Goal: Complete application form

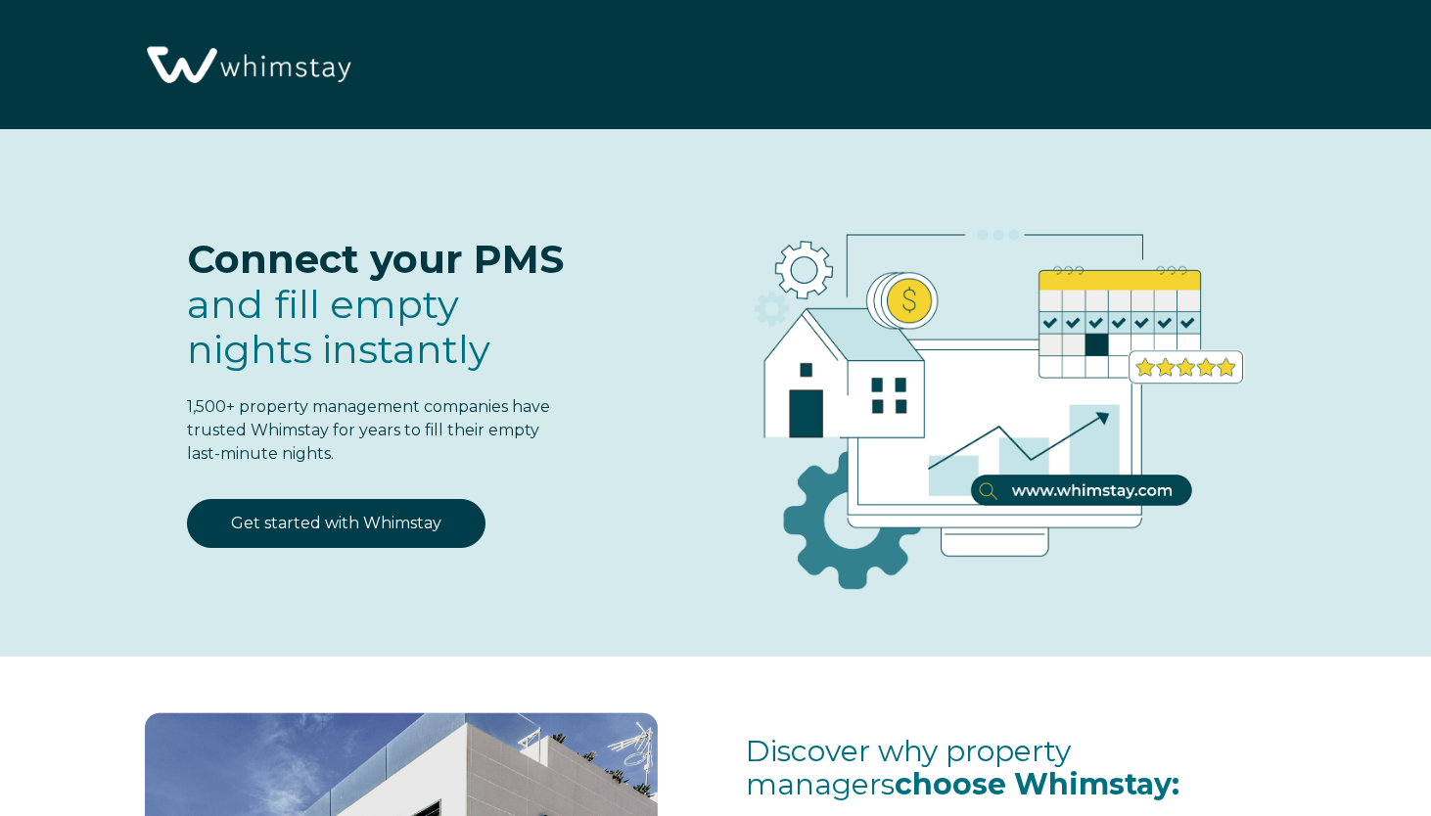
select select "IL"
select select "Standard"
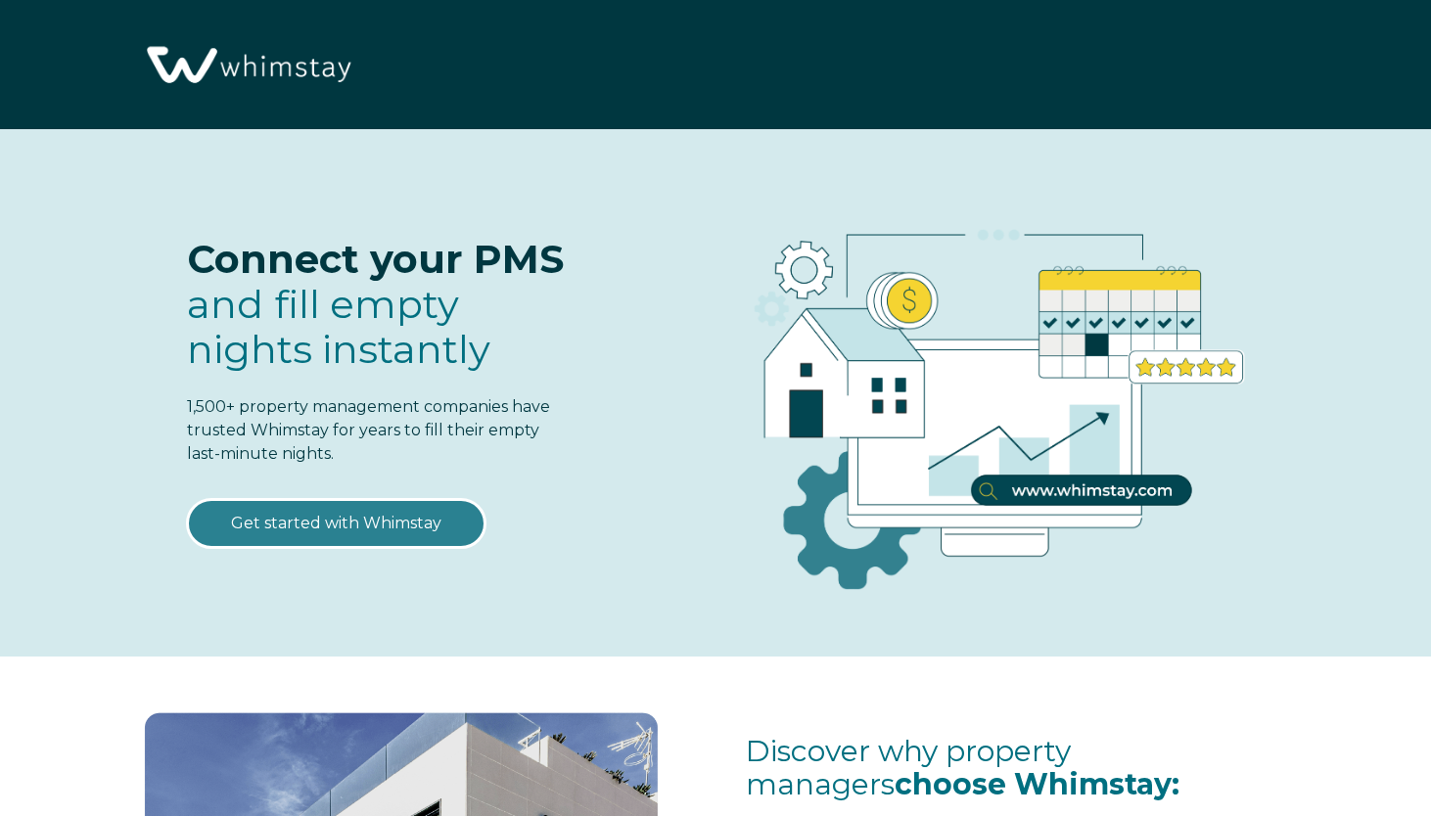
click at [392, 517] on link "Get started with Whimstay" at bounding box center [336, 523] width 299 height 49
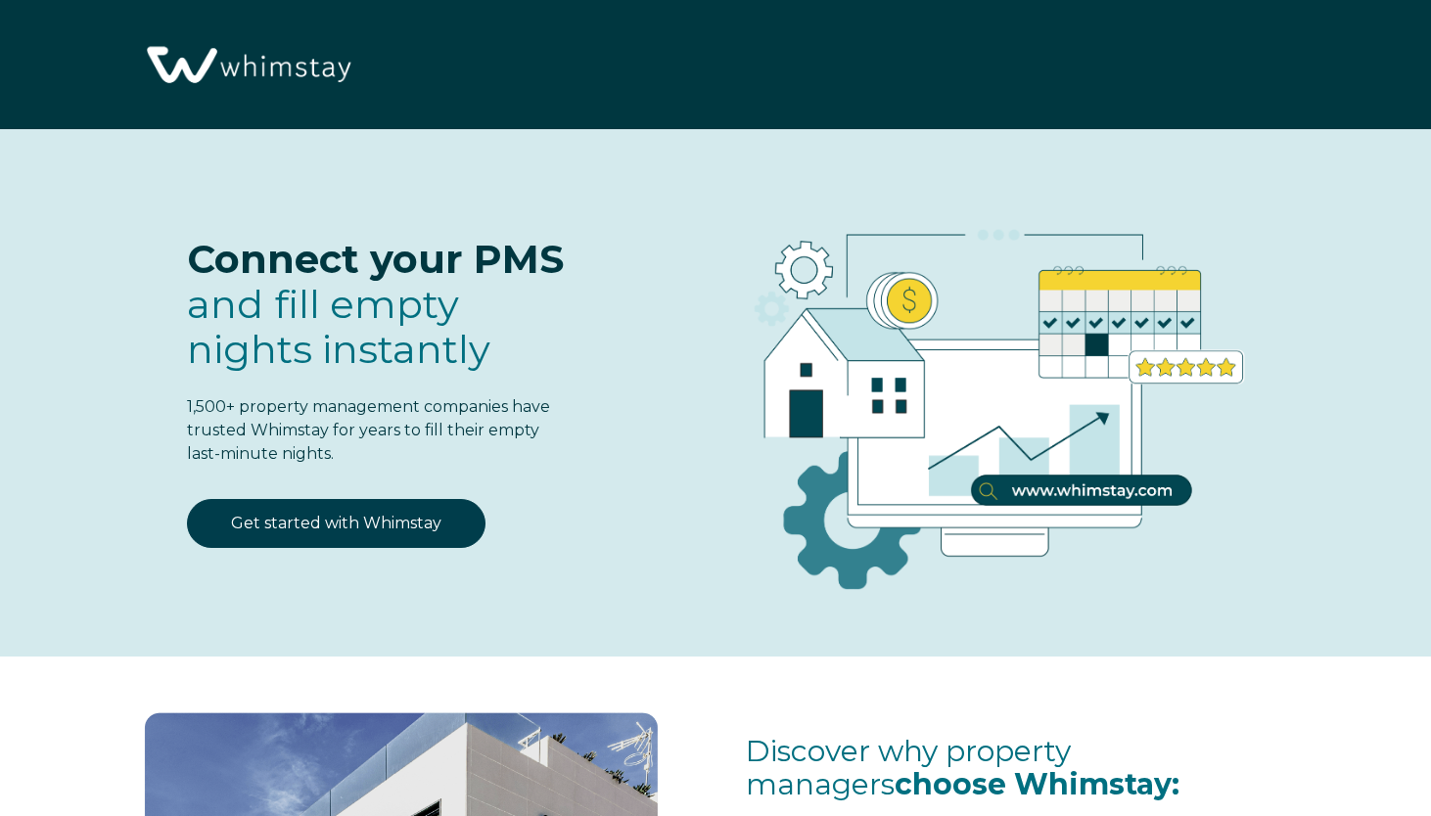
scroll to position [2372, 0]
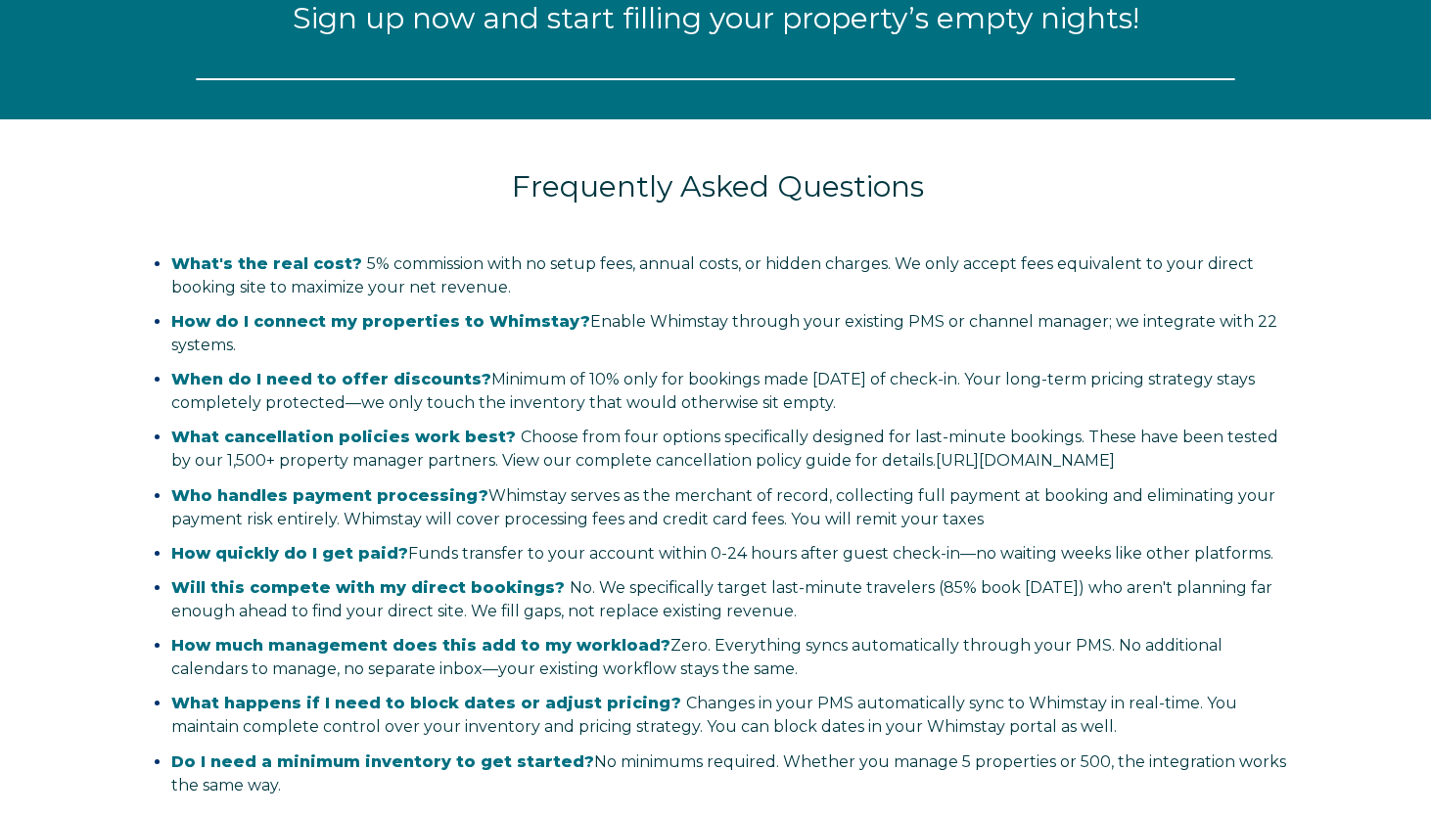
select select "IL"
select select "Standard"
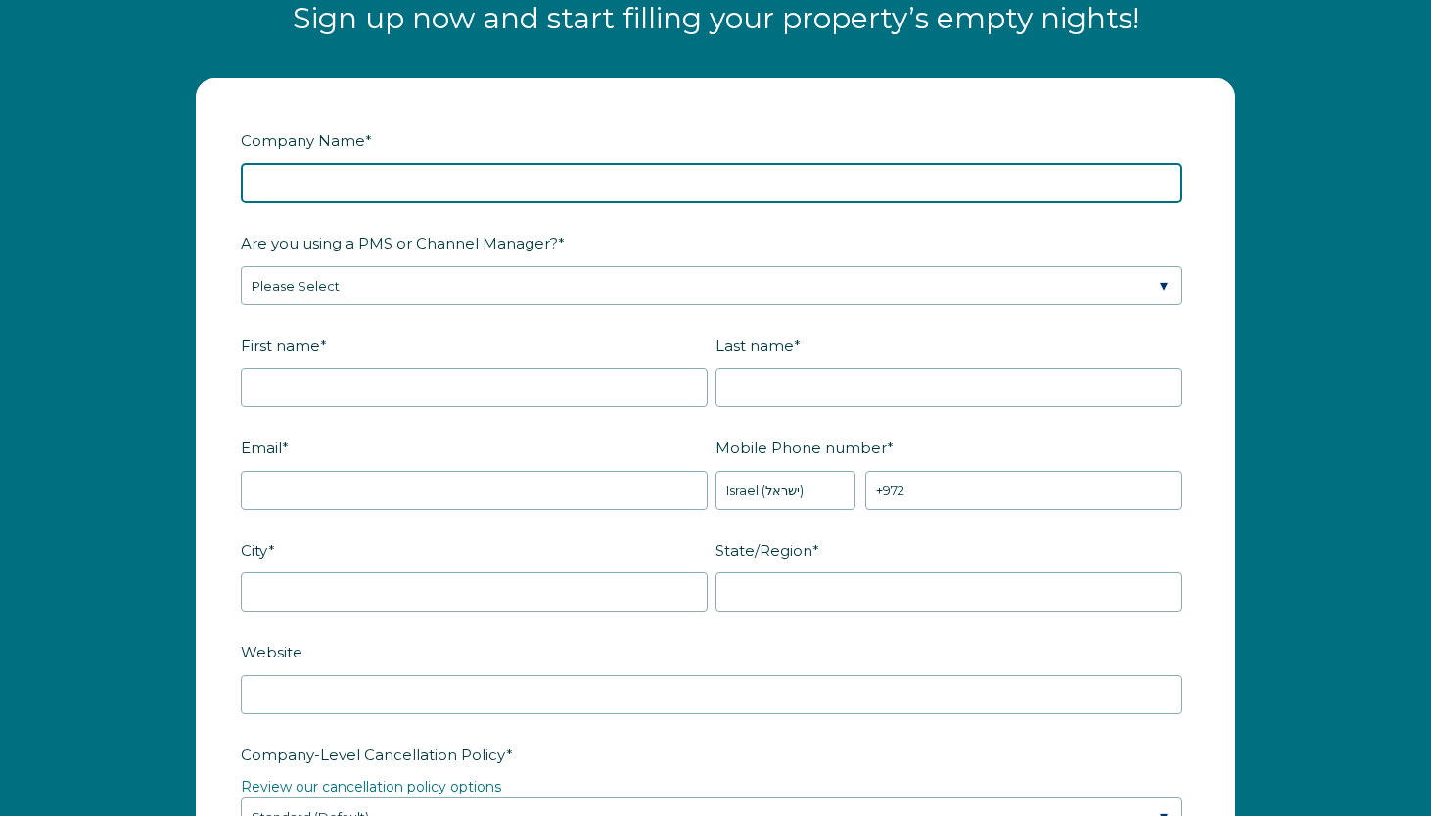
click at [338, 178] on input "Company Name *" at bounding box center [712, 182] width 942 height 39
type input "[GEOGRAPHIC_DATA]"
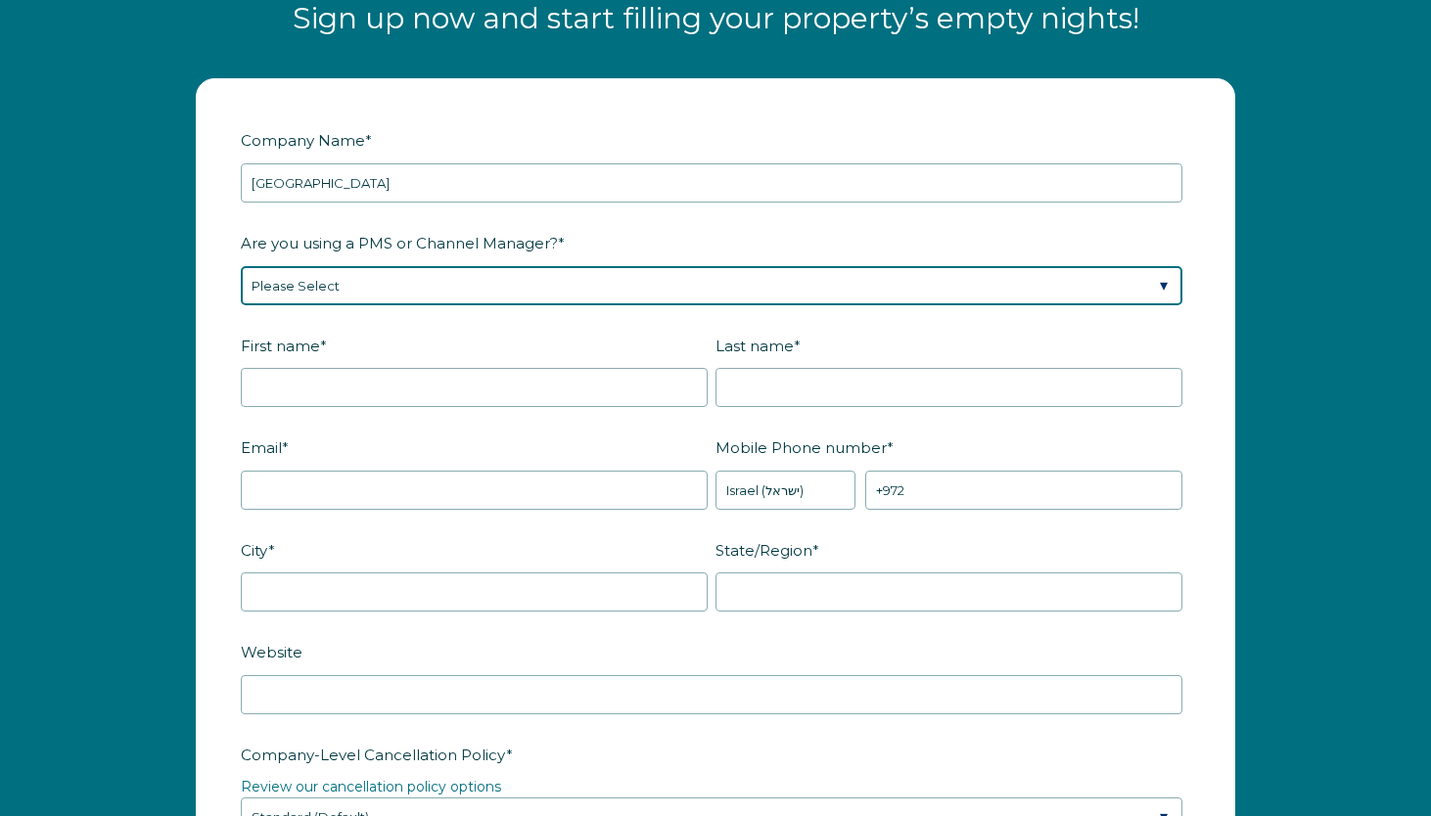
click at [306, 288] on select "Please Select Barefoot BookingPal Boost Brightside CiiRUS Escapia Guesty Hostaw…" at bounding box center [712, 285] width 942 height 39
select select "Guesty"
click at [241, 266] on select "Please Select Barefoot BookingPal Boost Brightside CiiRUS Escapia Guesty Hostaw…" at bounding box center [712, 285] width 942 height 39
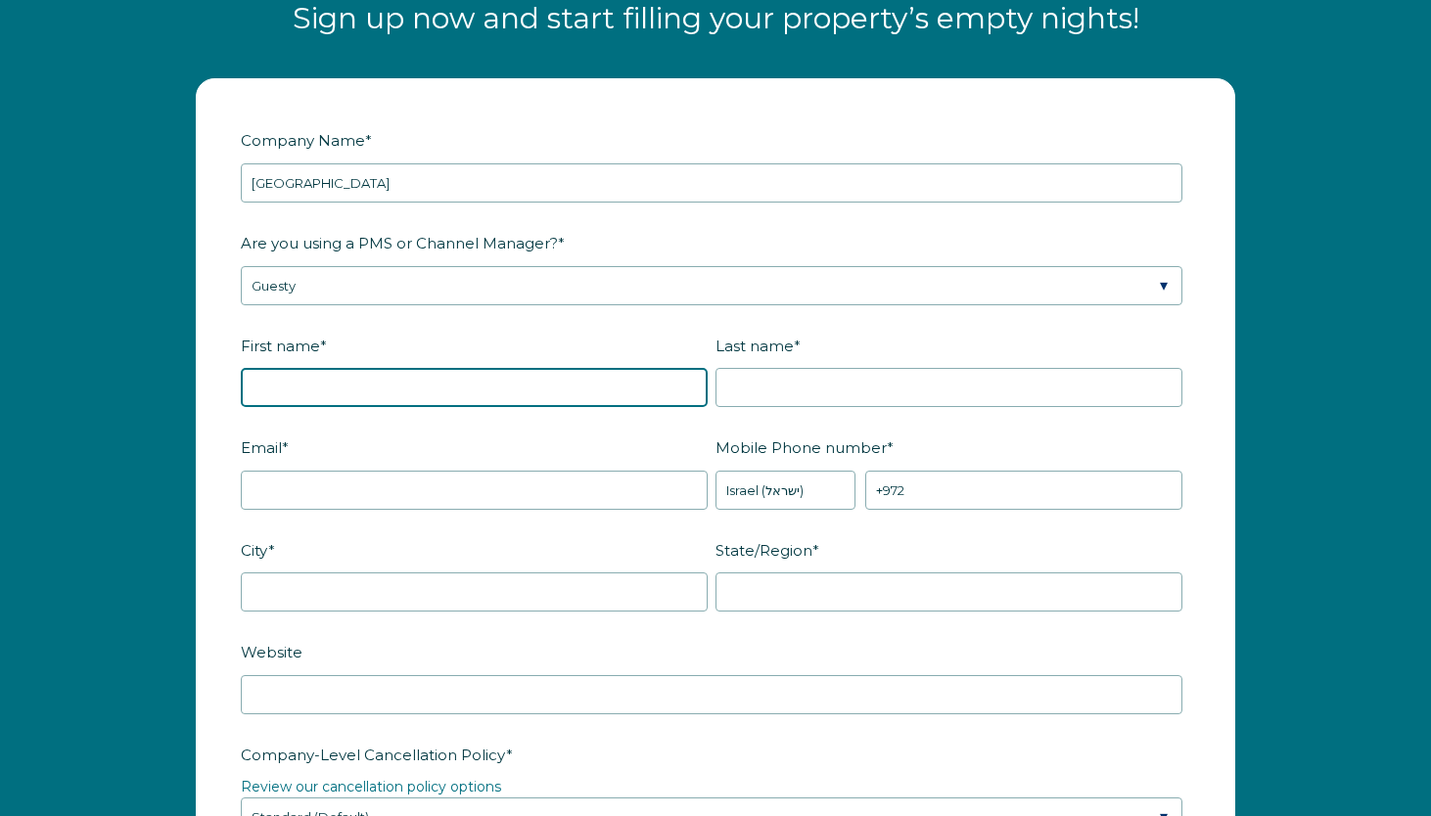
click at [296, 379] on input "First name *" at bounding box center [474, 387] width 467 height 39
type input "esti"
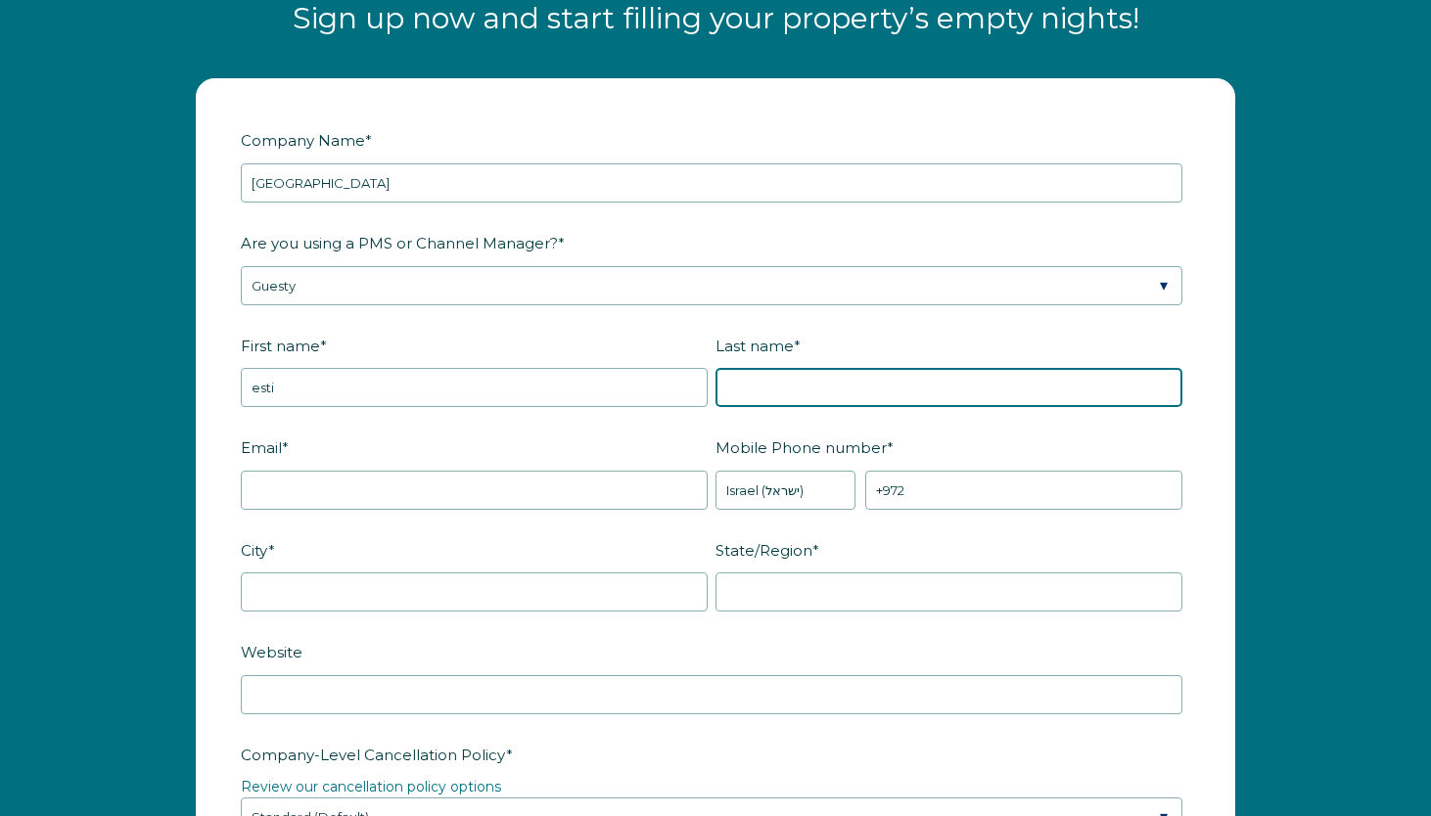
click at [752, 391] on input "Last name *" at bounding box center [948, 387] width 467 height 39
type input "[PERSON_NAME]"
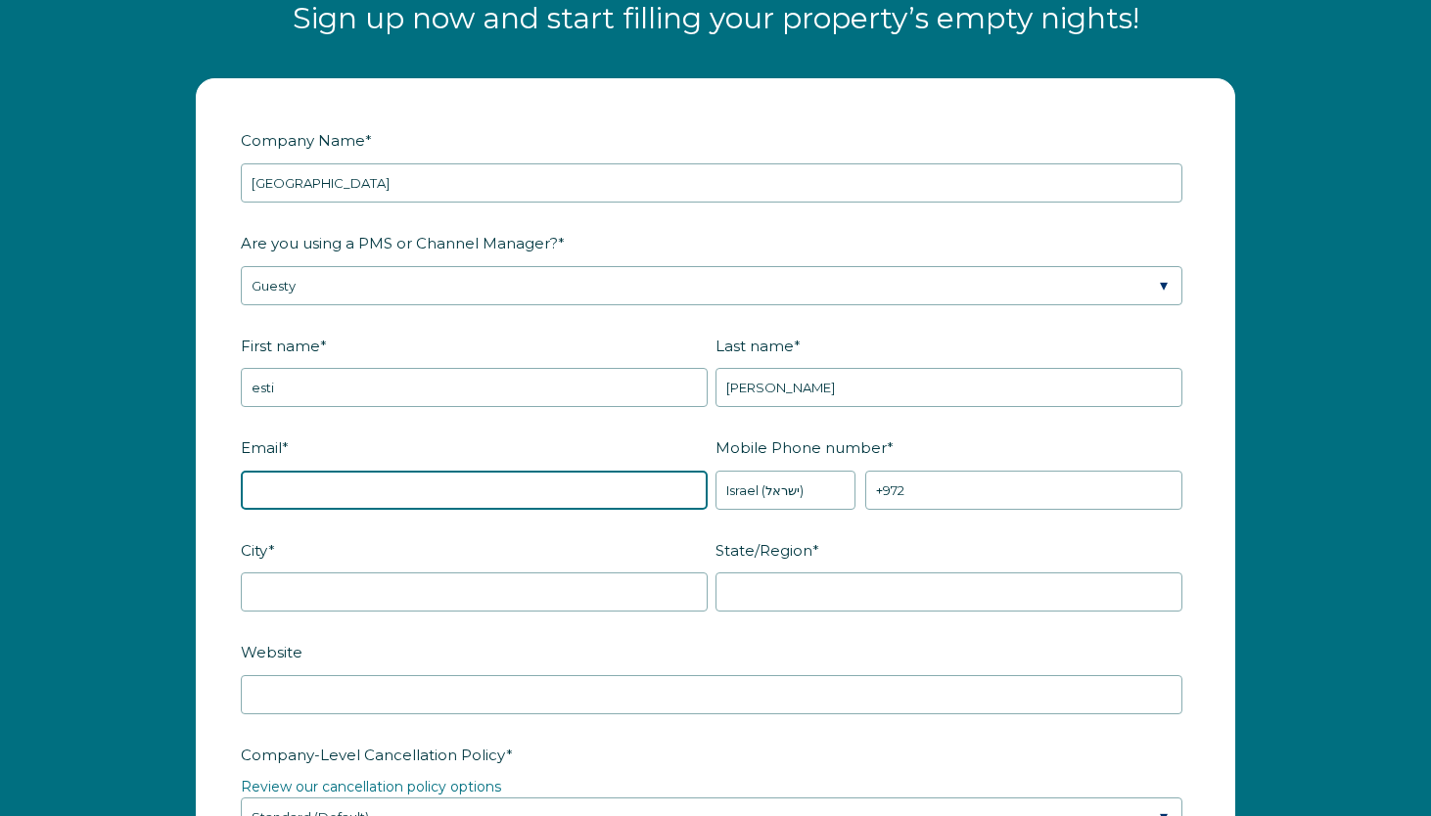
click at [584, 484] on input "Email *" at bounding box center [474, 490] width 467 height 39
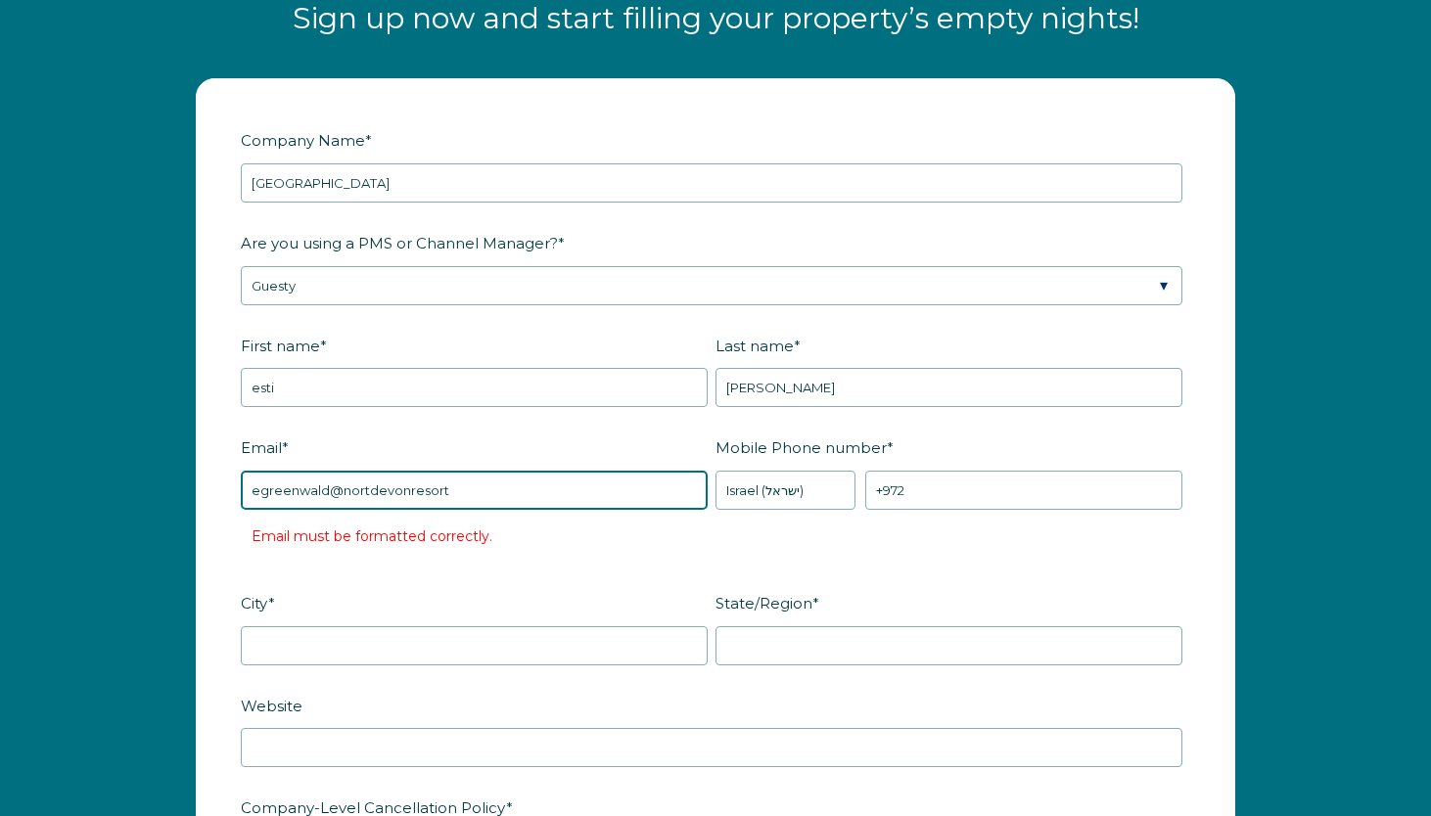
click at [369, 491] on input "egreenwald@nortdevonresort" at bounding box center [474, 490] width 467 height 39
click at [466, 494] on input "egreenwald@northdevonresort" at bounding box center [474, 490] width 467 height 39
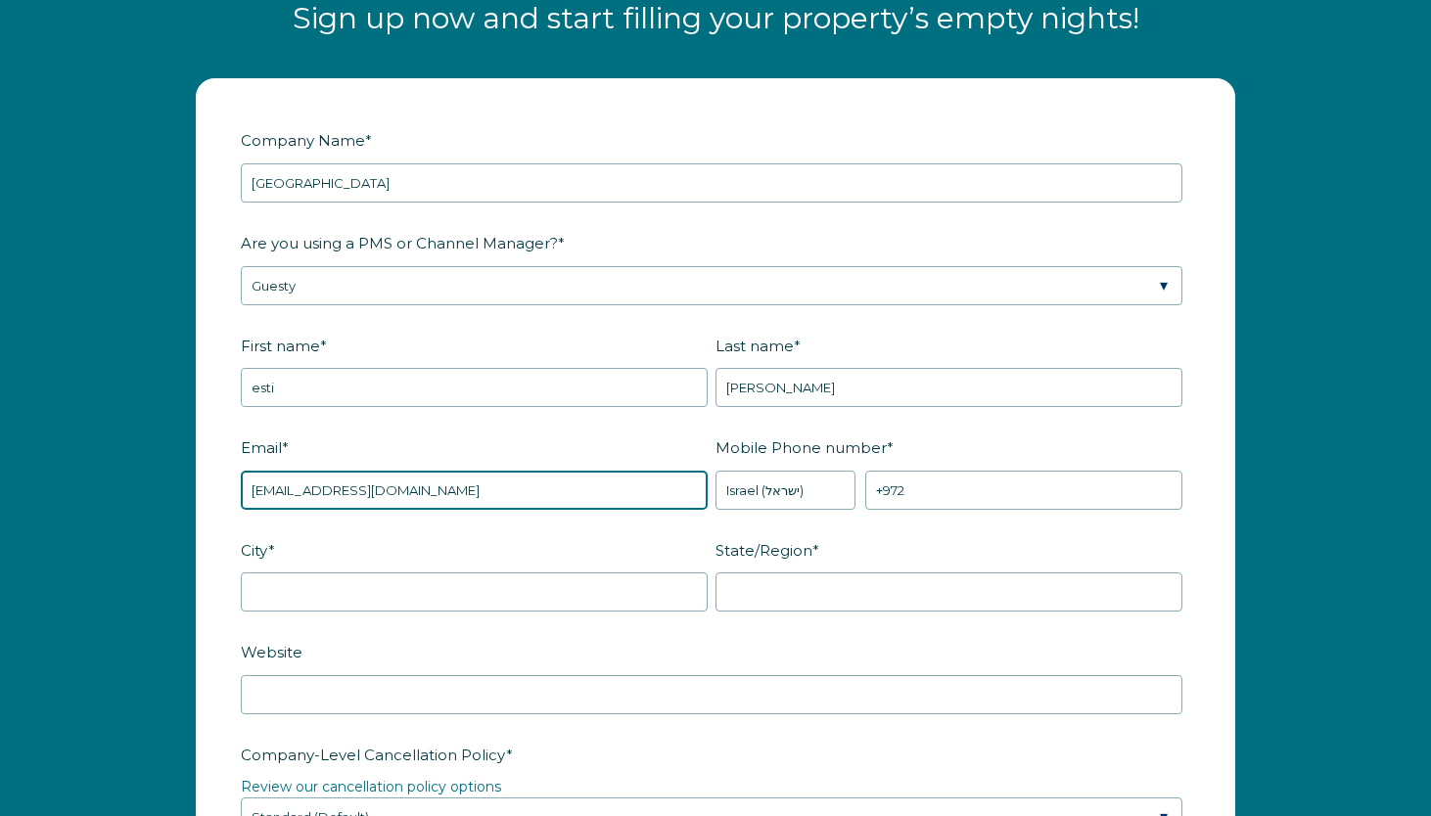
type input "[EMAIL_ADDRESS][DOMAIN_NAME]"
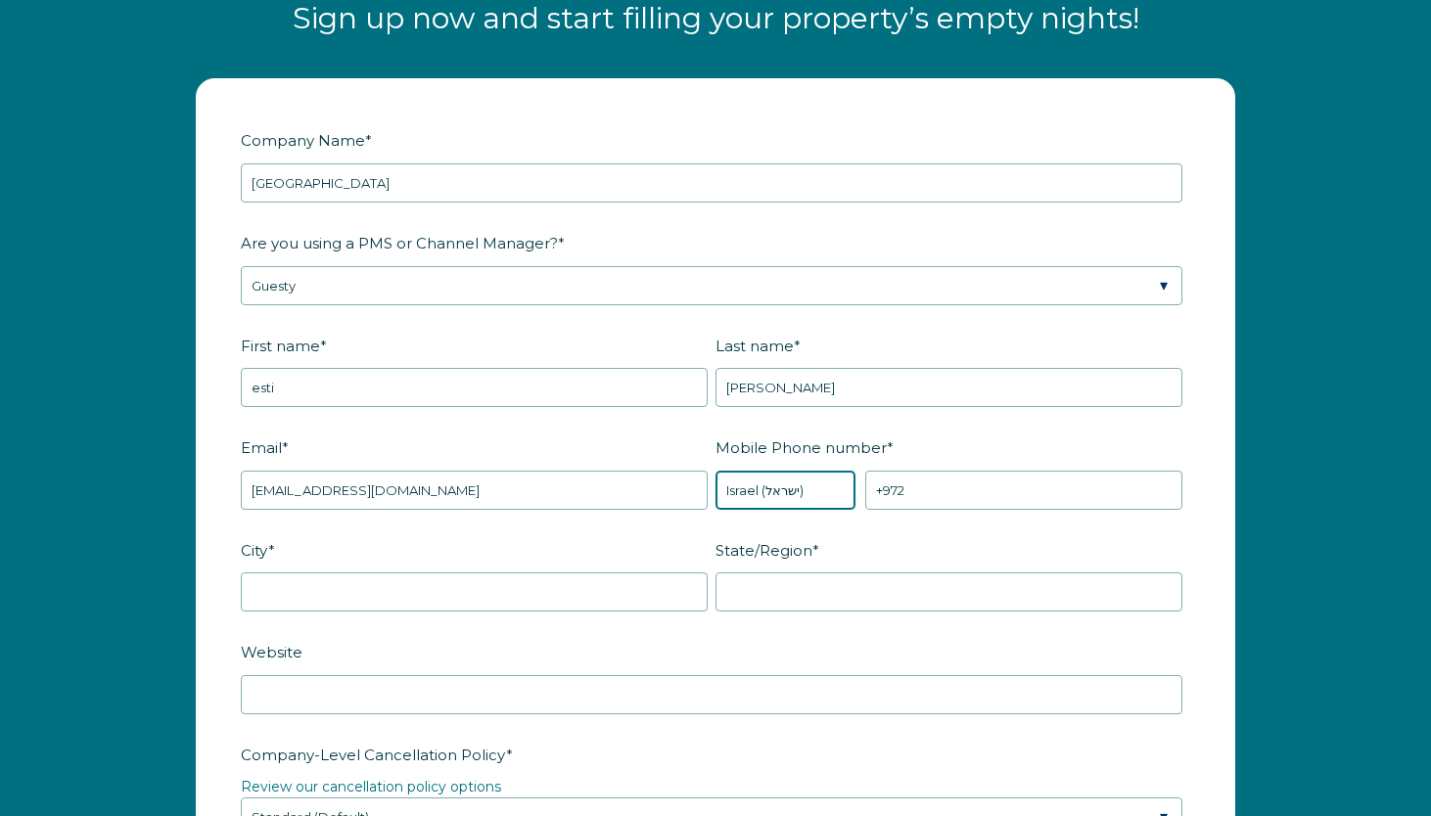
click at [796, 490] on select "* [GEOGRAPHIC_DATA] (‫[GEOGRAPHIC_DATA]‬‎) [GEOGRAPHIC_DATA] ([GEOGRAPHIC_DATA]…" at bounding box center [785, 490] width 140 height 39
select select "GB"
click at [715, 471] on select "* [GEOGRAPHIC_DATA] (‫[GEOGRAPHIC_DATA]‬‎) [GEOGRAPHIC_DATA] ([GEOGRAPHIC_DATA]…" at bounding box center [785, 490] width 140 height 39
click at [931, 493] on input "+44" at bounding box center [1023, 490] width 317 height 39
paste input "01271-623130"
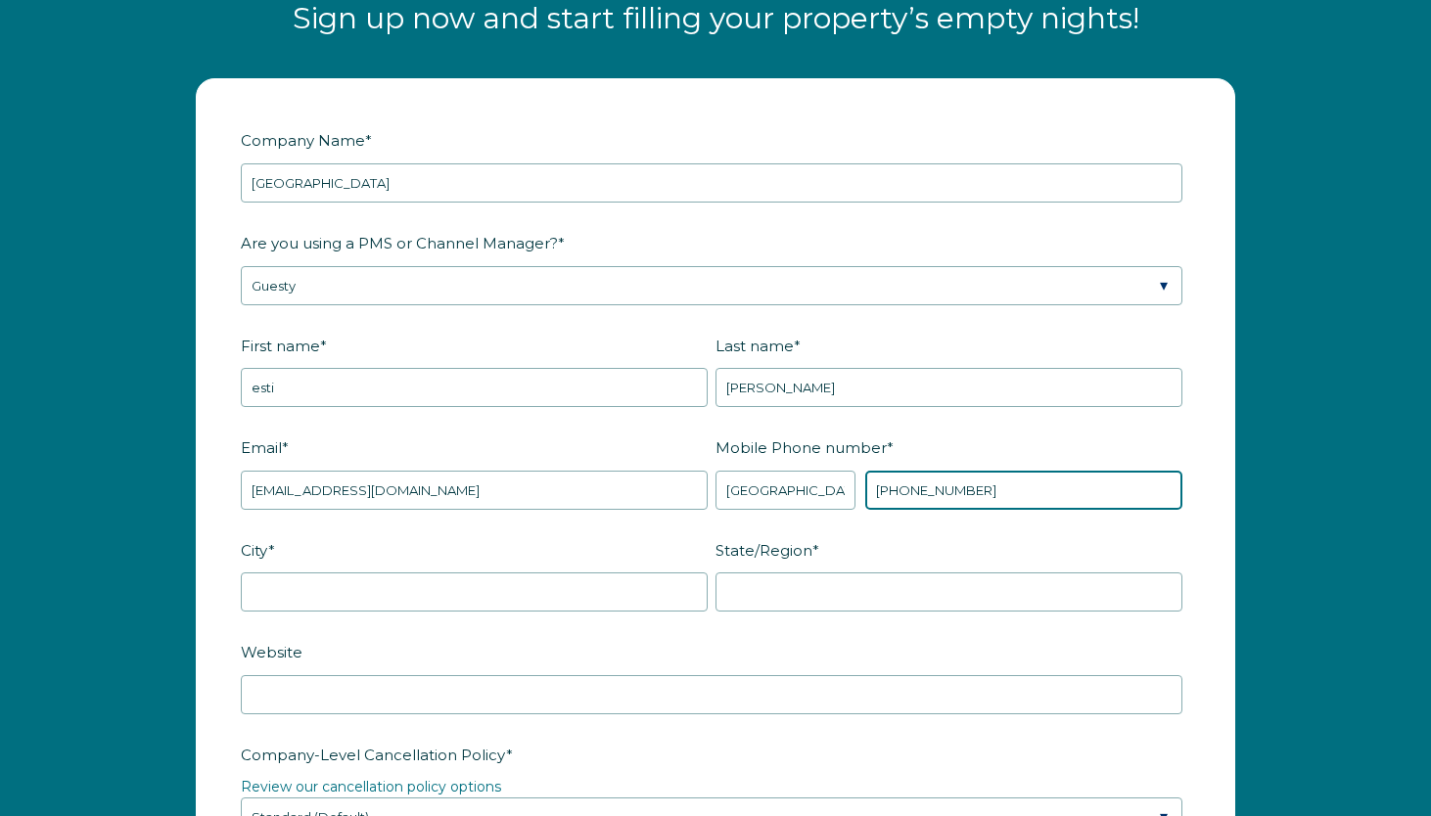
type input "[PHONE_NUMBER]"
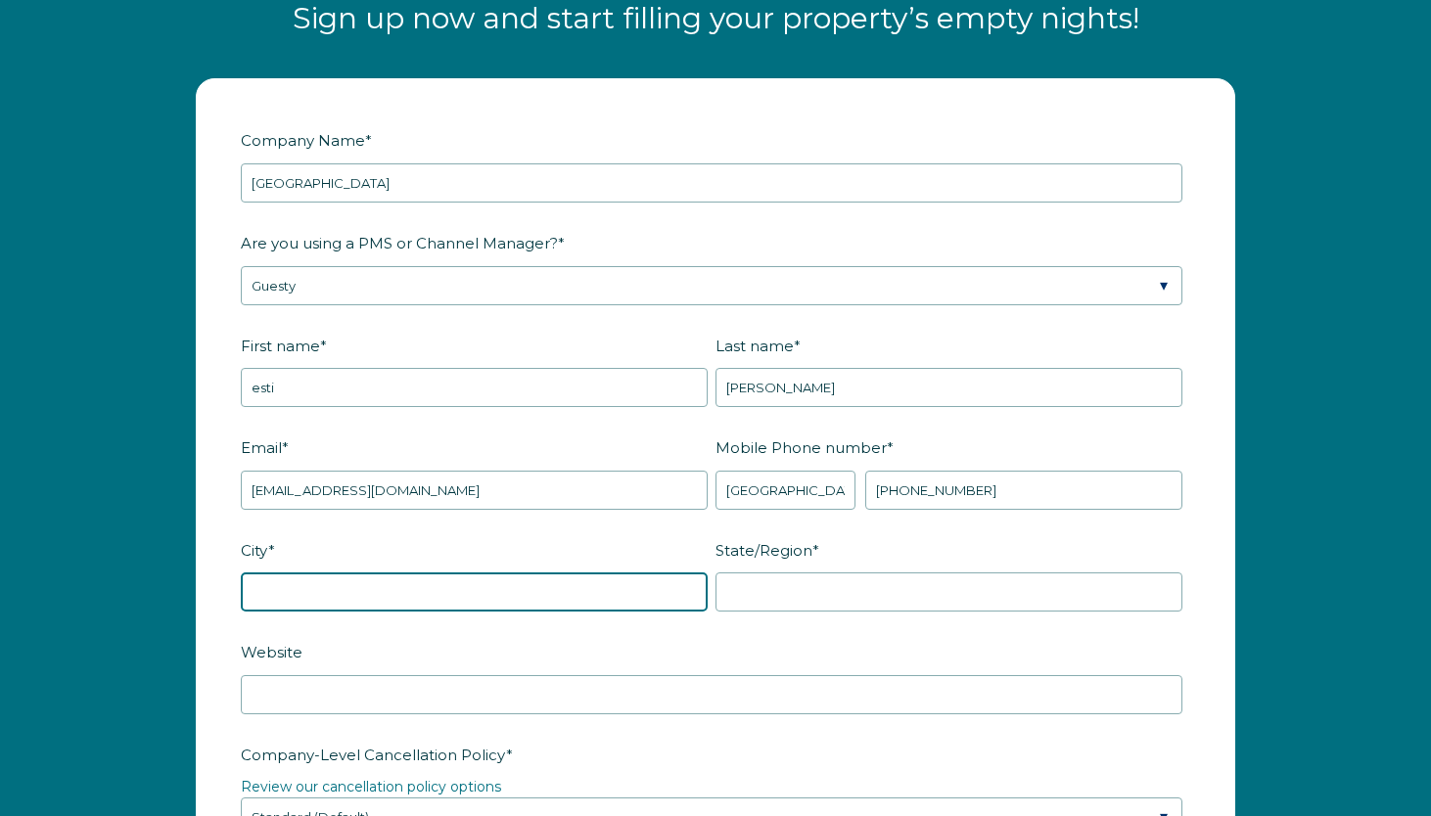
click at [501, 584] on input "City *" at bounding box center [474, 592] width 467 height 39
type input "ilfracome"
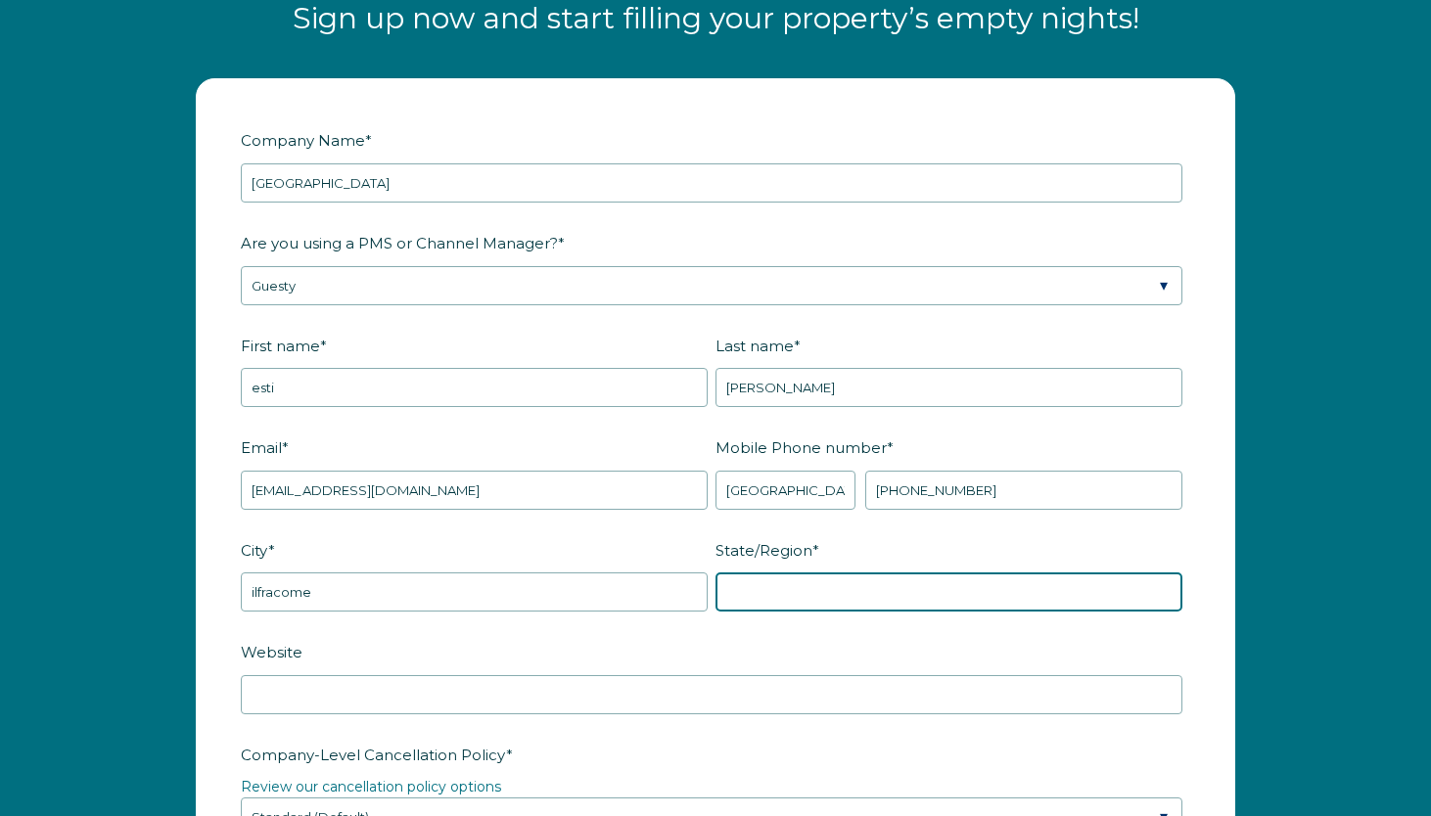
click at [836, 594] on input "State/Region *" at bounding box center [948, 592] width 467 height 39
type input "devon"
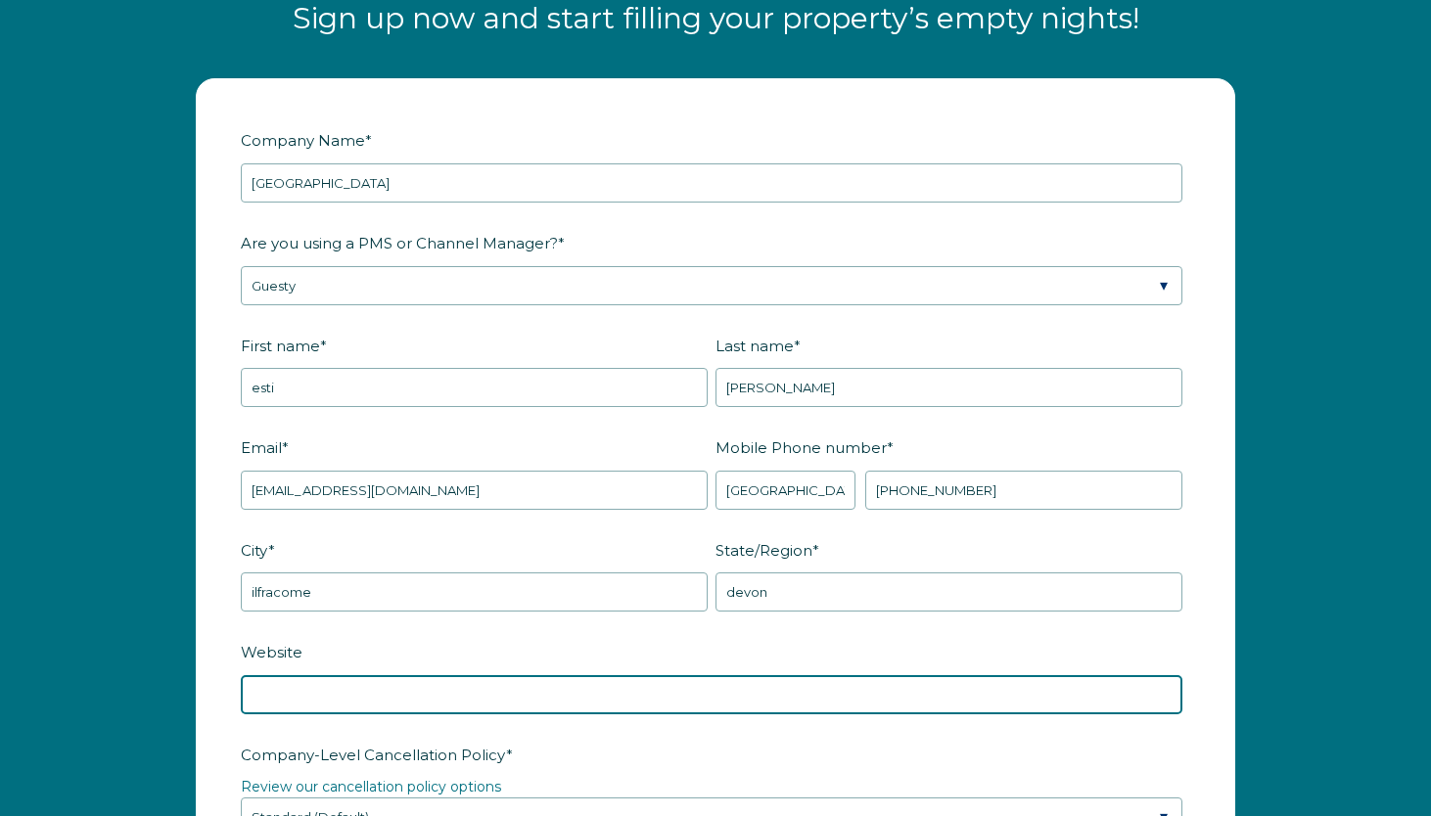
click at [712, 675] on input "Website" at bounding box center [712, 694] width 942 height 39
paste input "[URL][DOMAIN_NAME]"
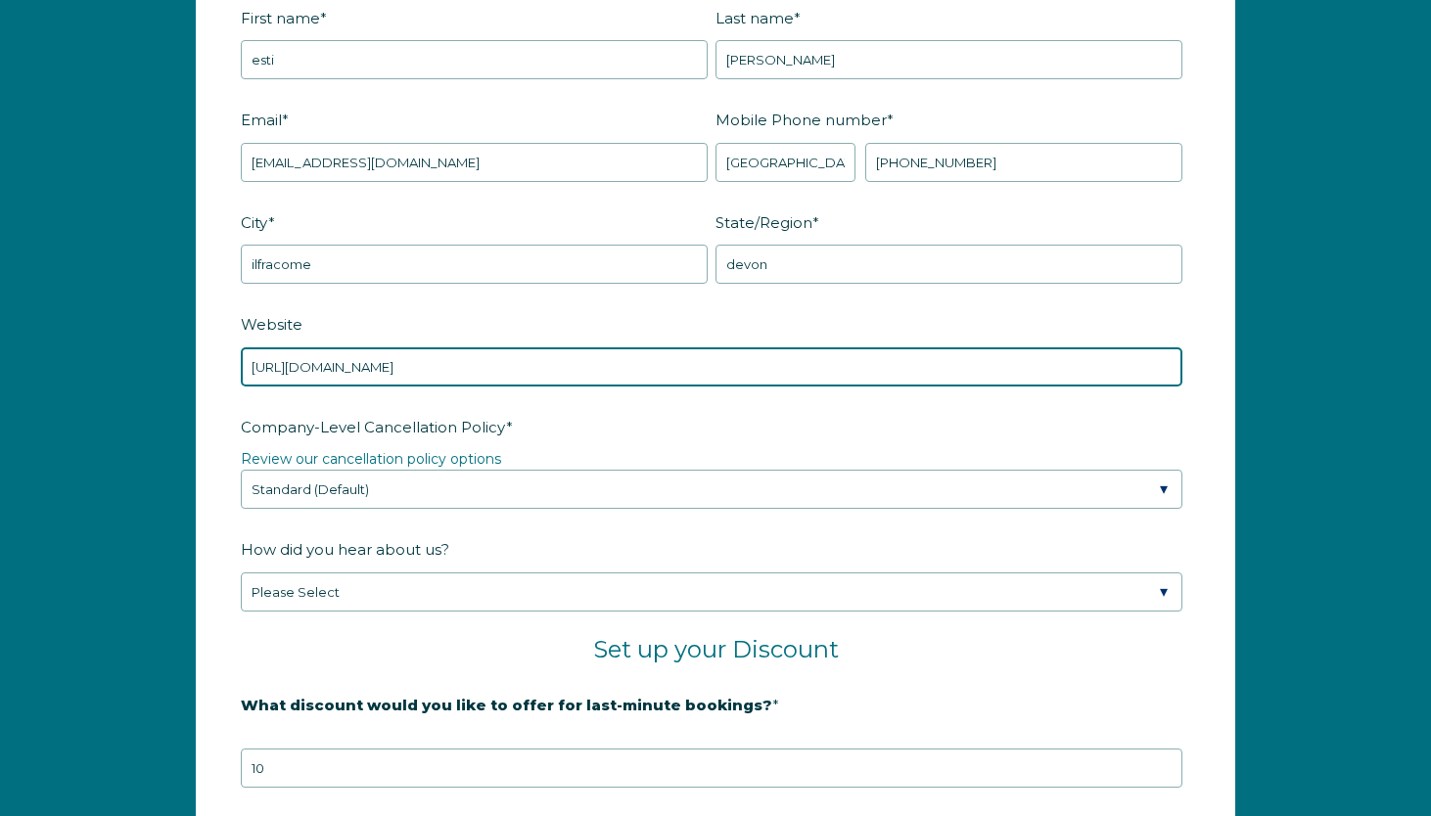
scroll to position [2705, 0]
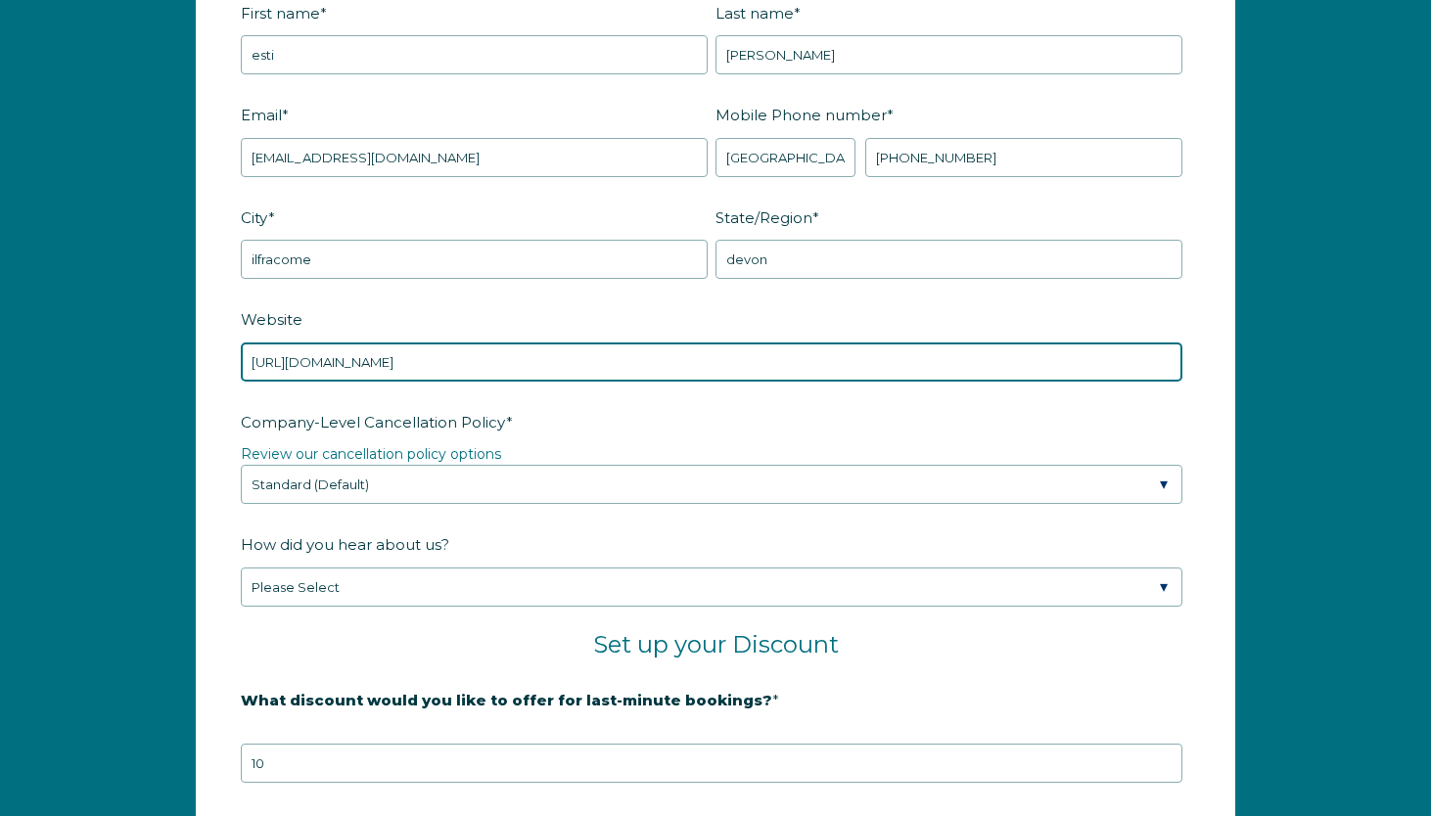
type input "[URL][DOMAIN_NAME]"
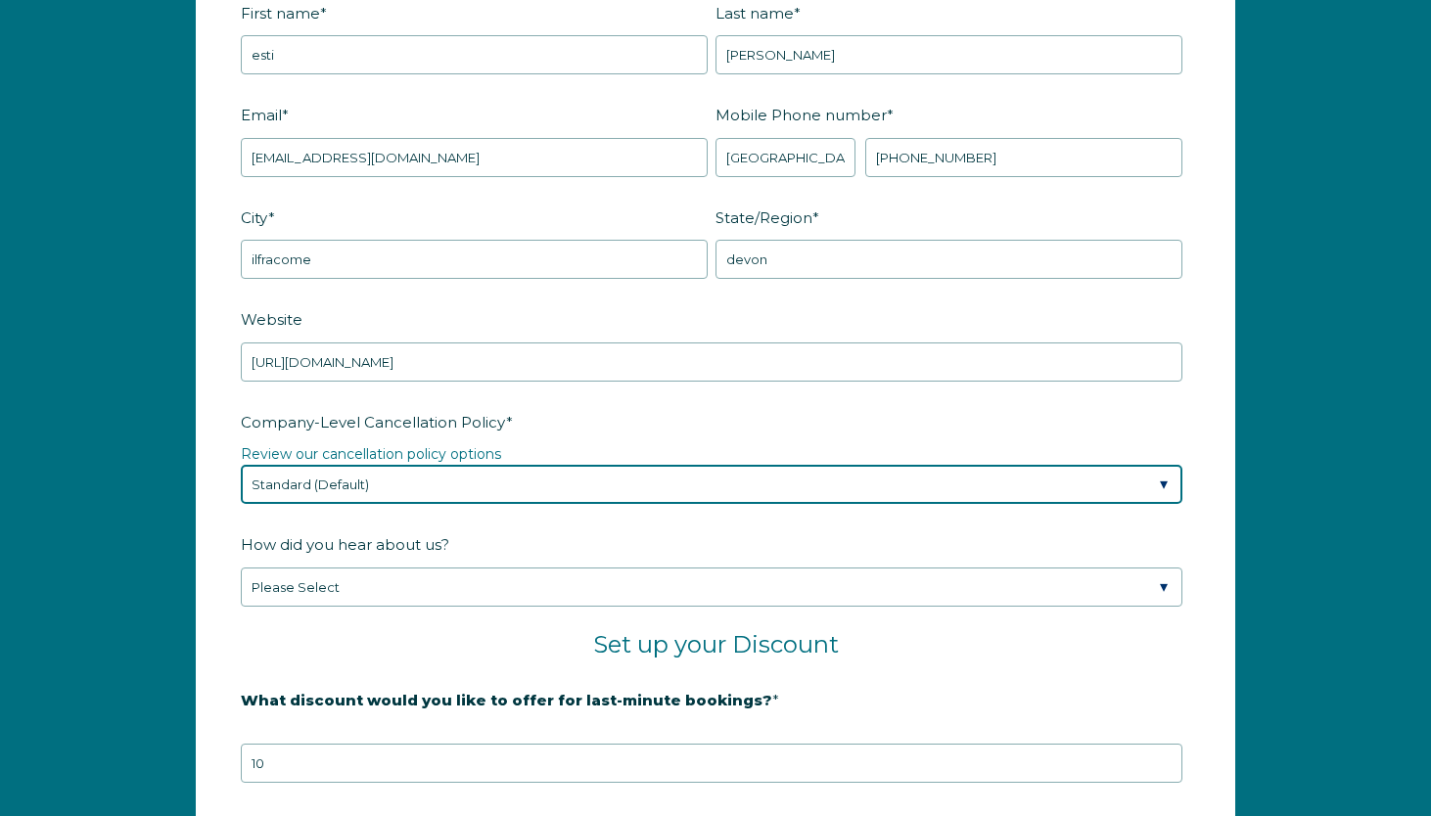
click at [413, 490] on select "Please Select Partial Standard (Default) Moderate Strict" at bounding box center [712, 484] width 942 height 39
click at [514, 479] on select "Please Select Partial Standard (Default) Moderate Strict" at bounding box center [712, 484] width 942 height 39
click at [241, 465] on select "Please Select Partial Standard (Default) Moderate Strict" at bounding box center [712, 484] width 942 height 39
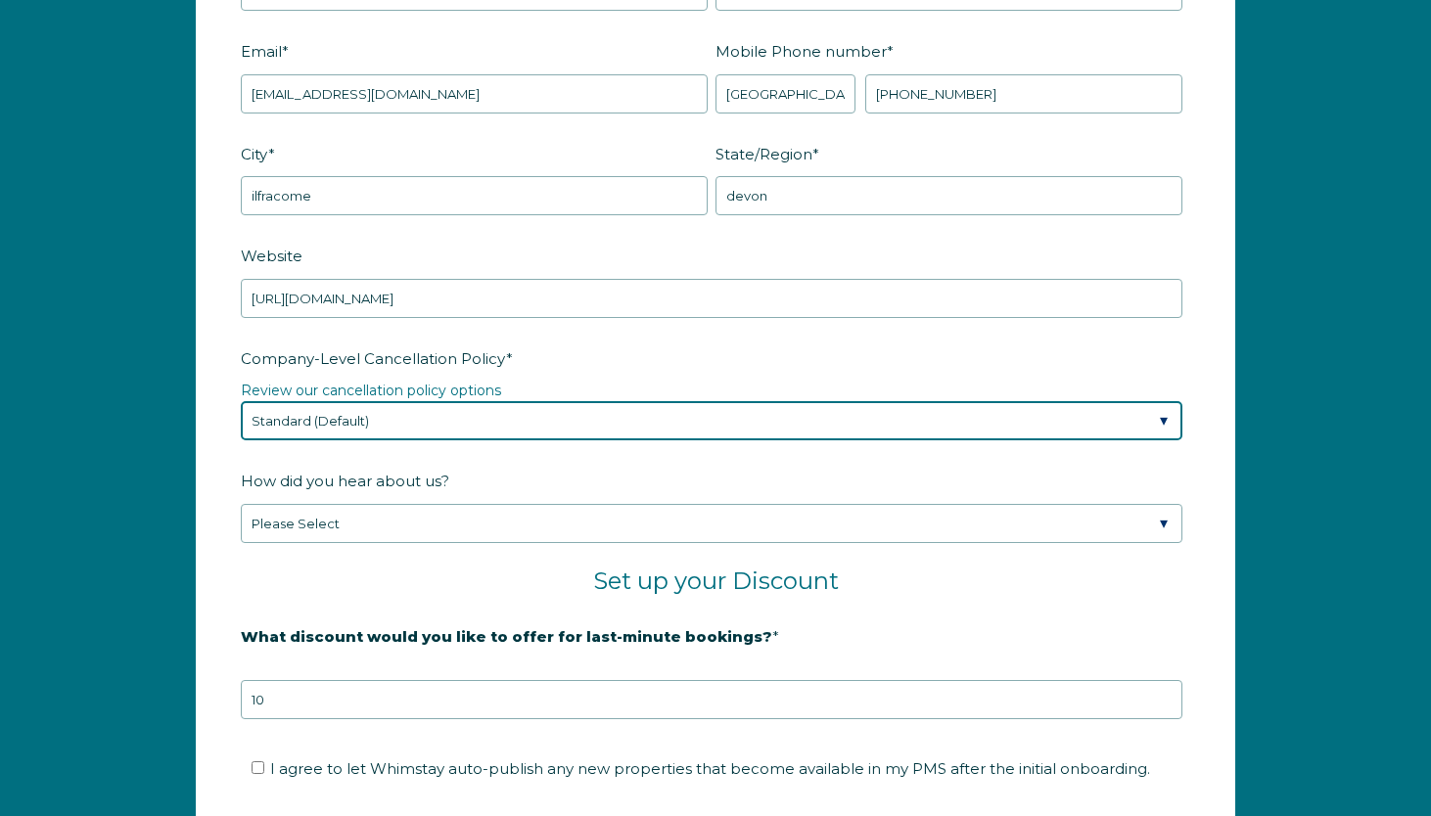
scroll to position [2770, 0]
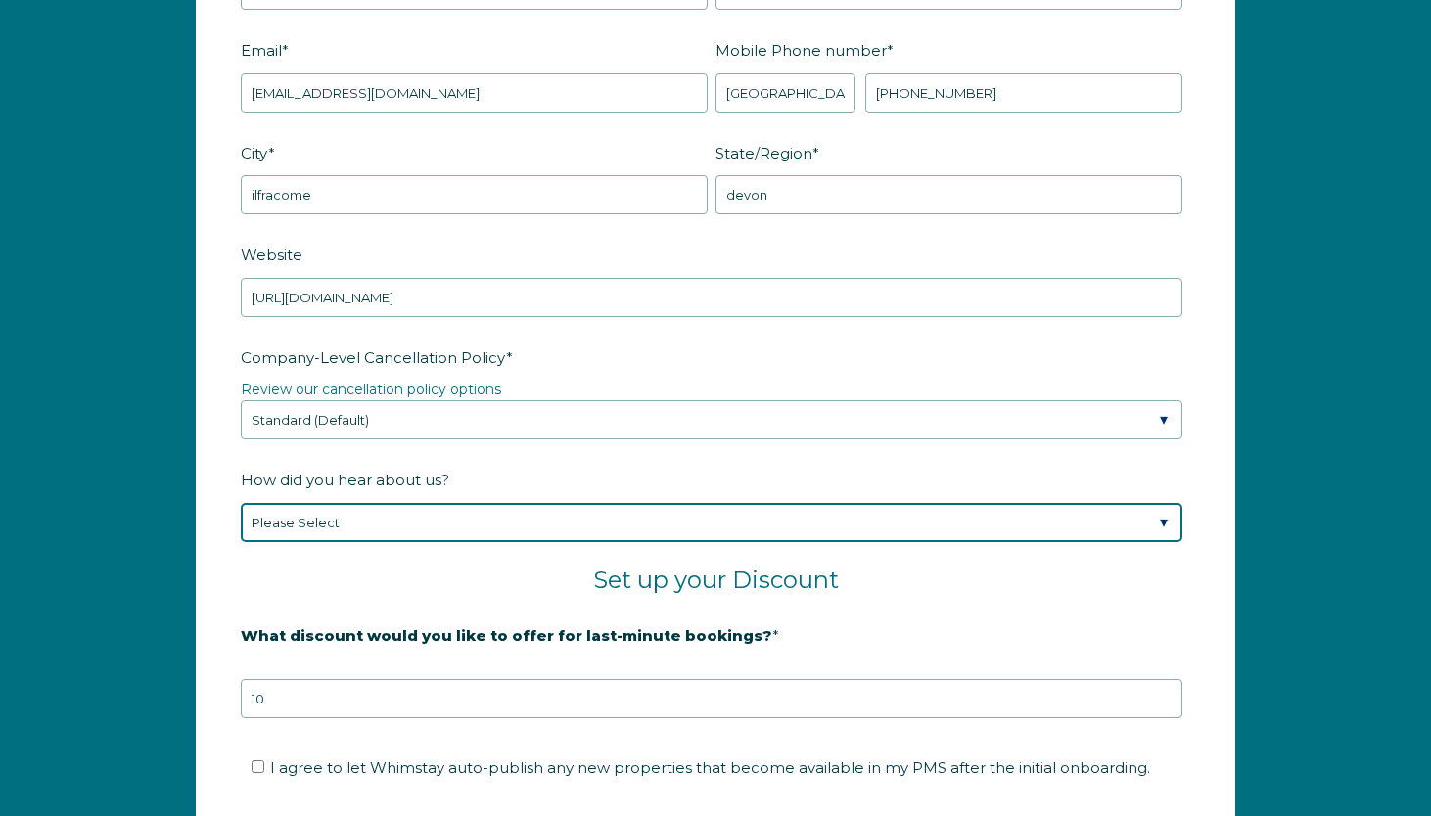
click at [509, 526] on select "Please Select Found Whimstay through a Google search Spoke to a Whimstay salesp…" at bounding box center [712, 522] width 942 height 39
click at [241, 503] on select "Please Select Found Whimstay through a Google search Spoke to a Whimstay salesp…" at bounding box center [712, 522] width 942 height 39
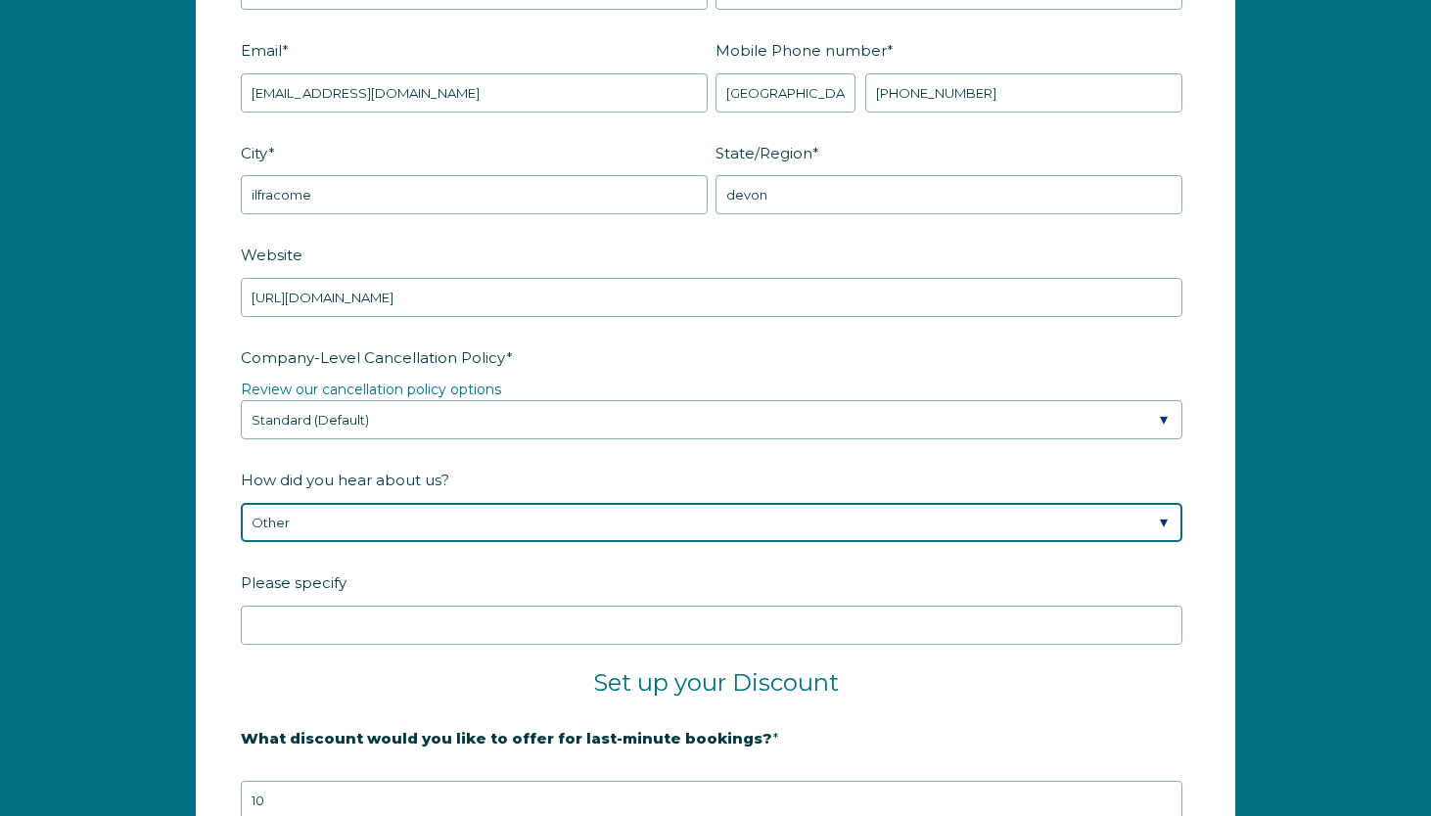
click at [449, 530] on select "Please Select Found Whimstay through a Google search Spoke to a Whimstay salesp…" at bounding box center [712, 522] width 942 height 39
click at [241, 503] on select "Please Select Found Whimstay through a Google search Spoke to a Whimstay salesp…" at bounding box center [712, 522] width 942 height 39
click at [504, 514] on select "Please Select Found Whimstay through a Google search Spoke to a Whimstay salesp…" at bounding box center [712, 522] width 942 height 39
select select "Google Search"
click at [241, 503] on select "Please Select Found Whimstay through a Google search Spoke to a Whimstay salesp…" at bounding box center [712, 522] width 942 height 39
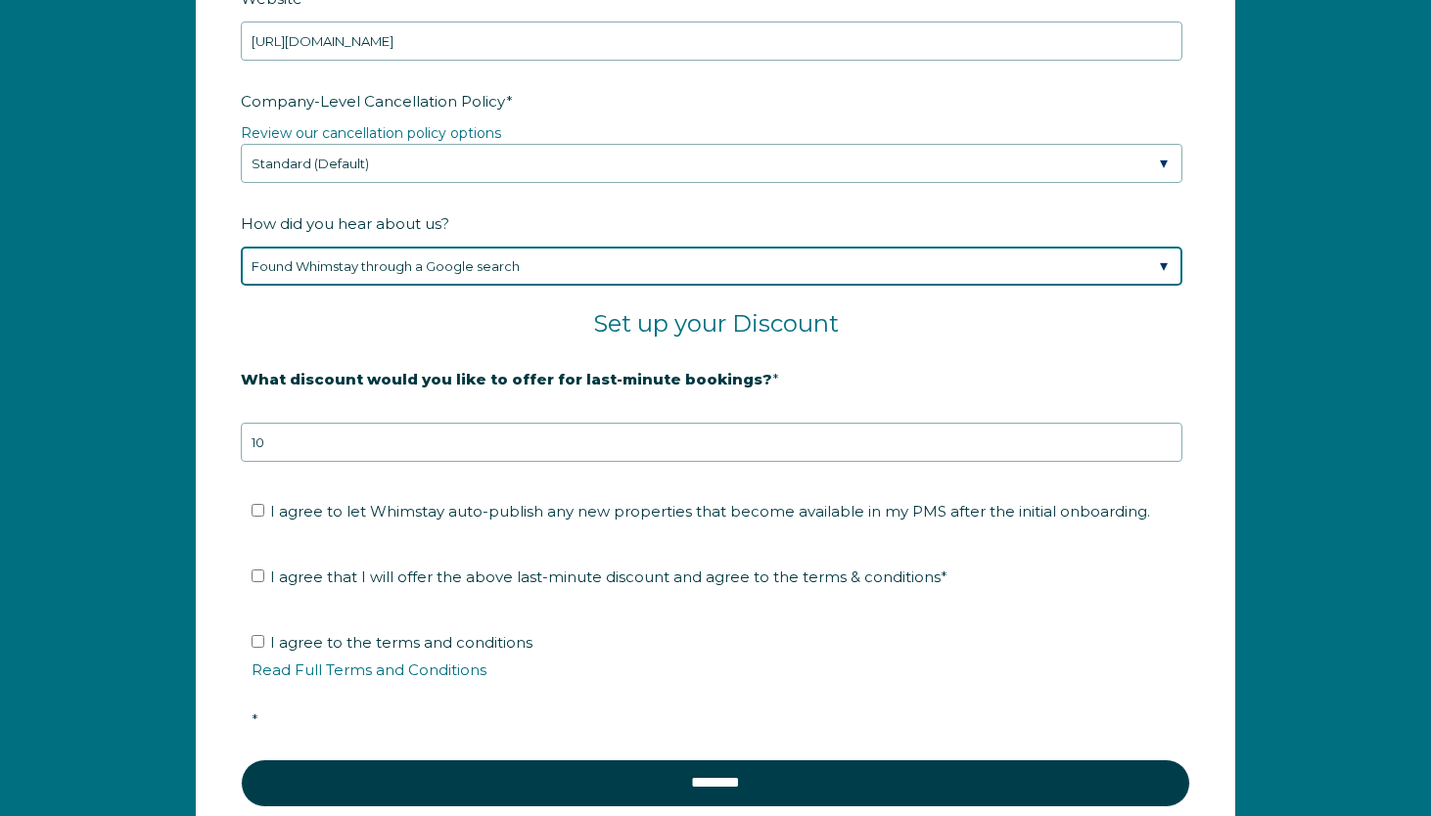
scroll to position [3033, 0]
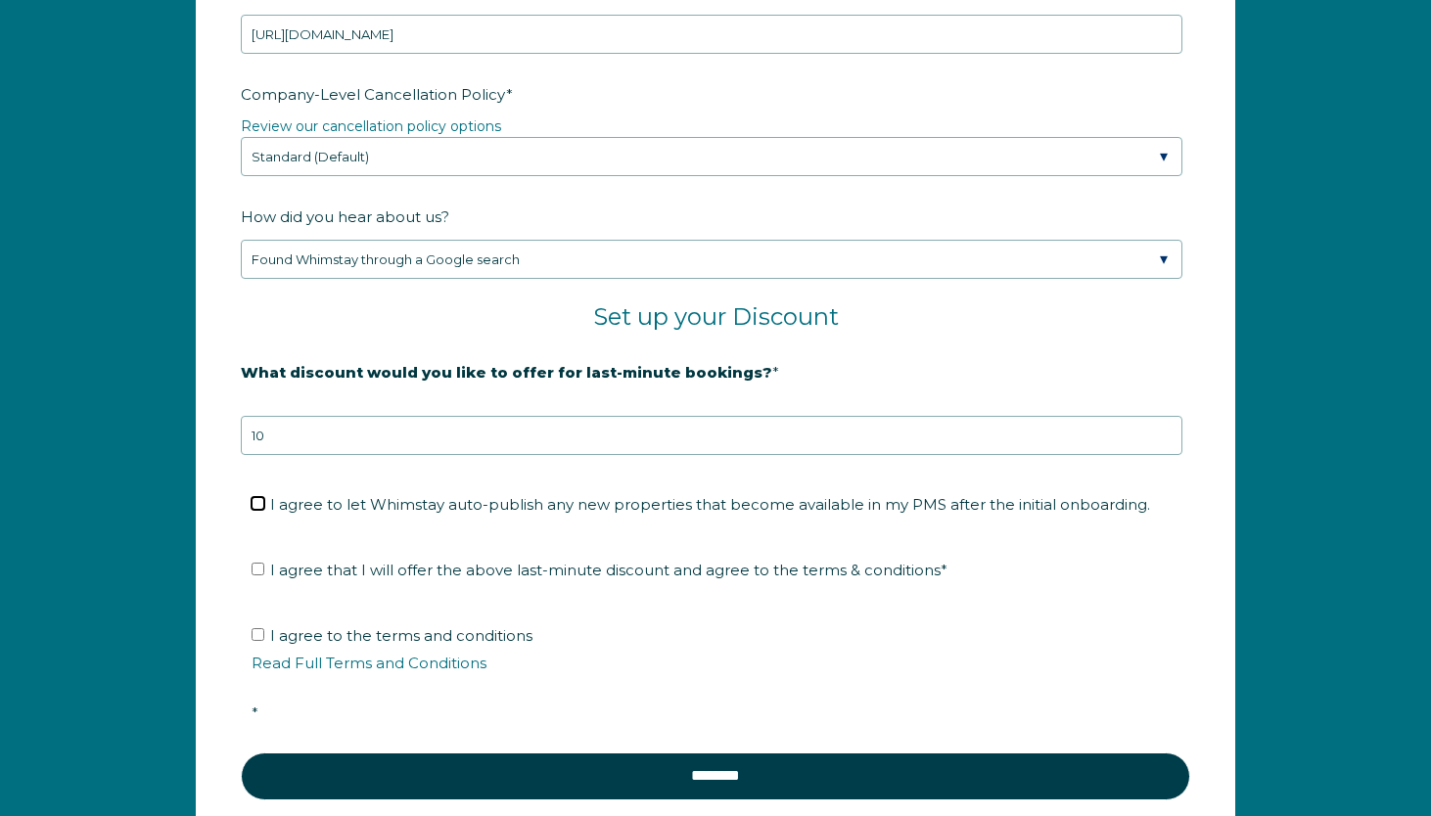
click at [255, 497] on input "I agree to let Whimstay auto-publish any new properties that become available i…" at bounding box center [258, 503] width 13 height 13
checkbox input "true"
click at [256, 565] on input "I agree that I will offer the above last-minute discount and agree to the terms…" at bounding box center [258, 569] width 13 height 13
checkbox input "true"
click at [259, 635] on input "I agree to the terms and conditions Read Full Terms and Conditions *" at bounding box center [258, 634] width 13 height 13
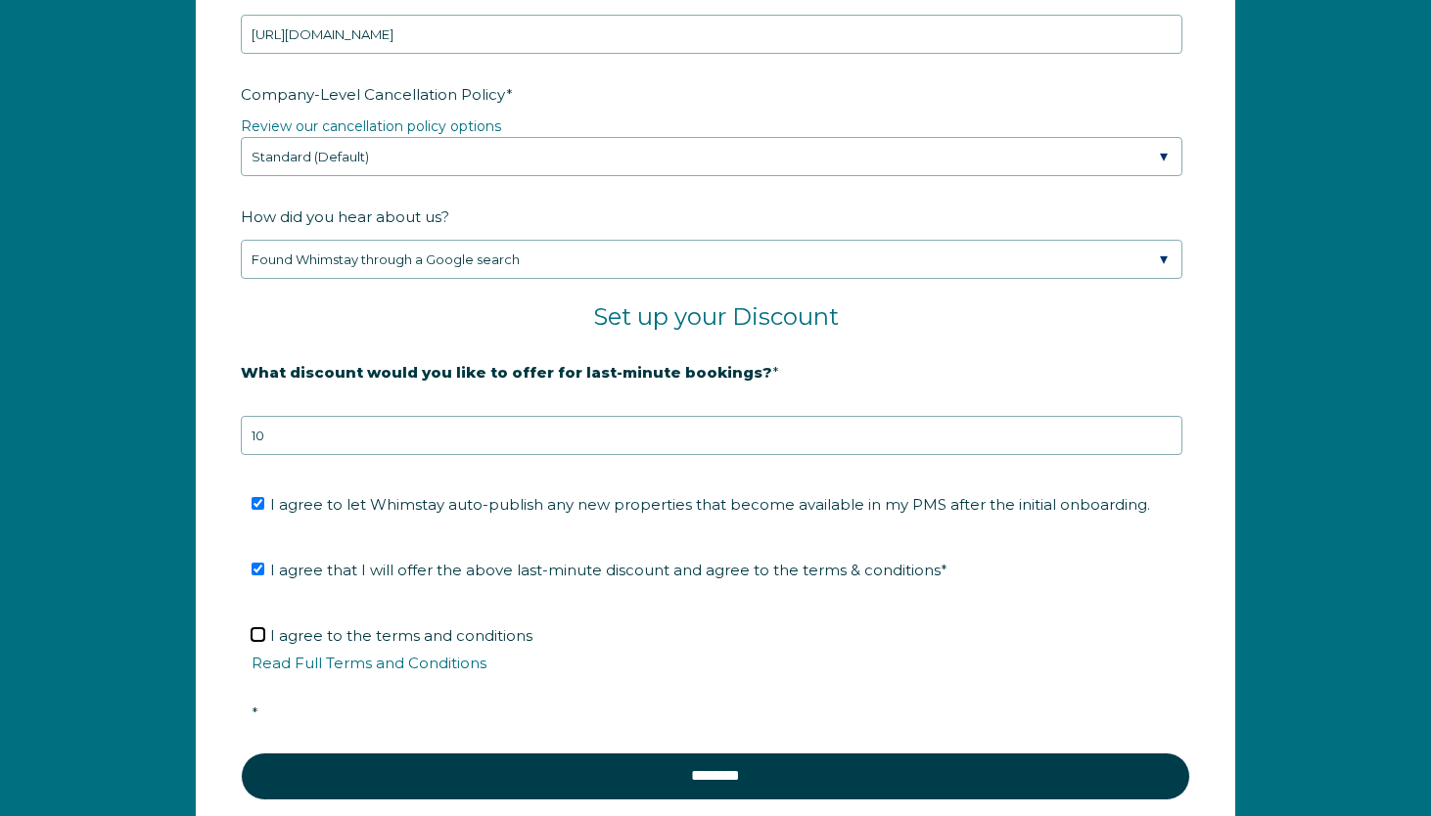
checkbox input "true"
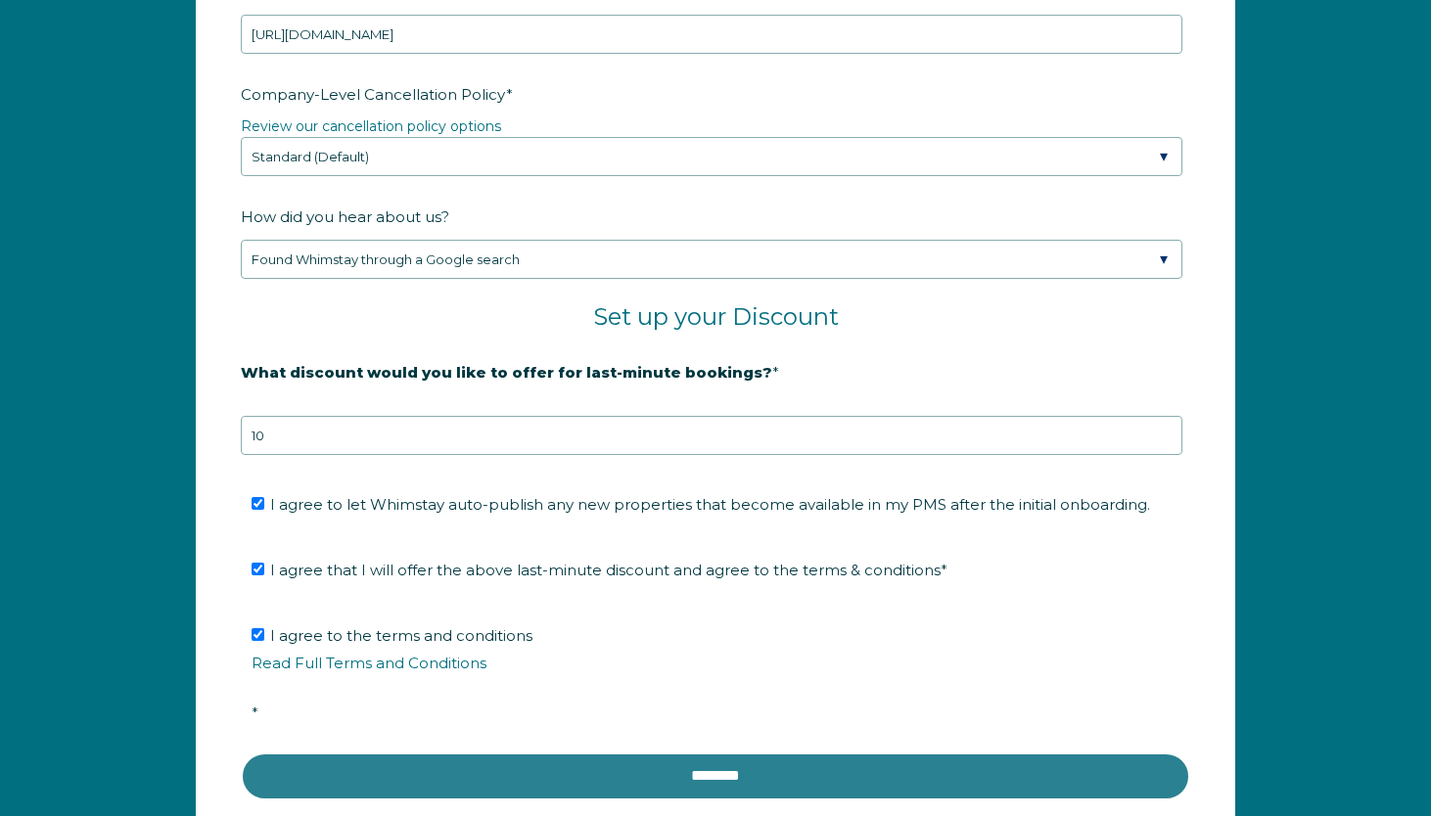
click at [506, 767] on input "********" at bounding box center [715, 776] width 949 height 47
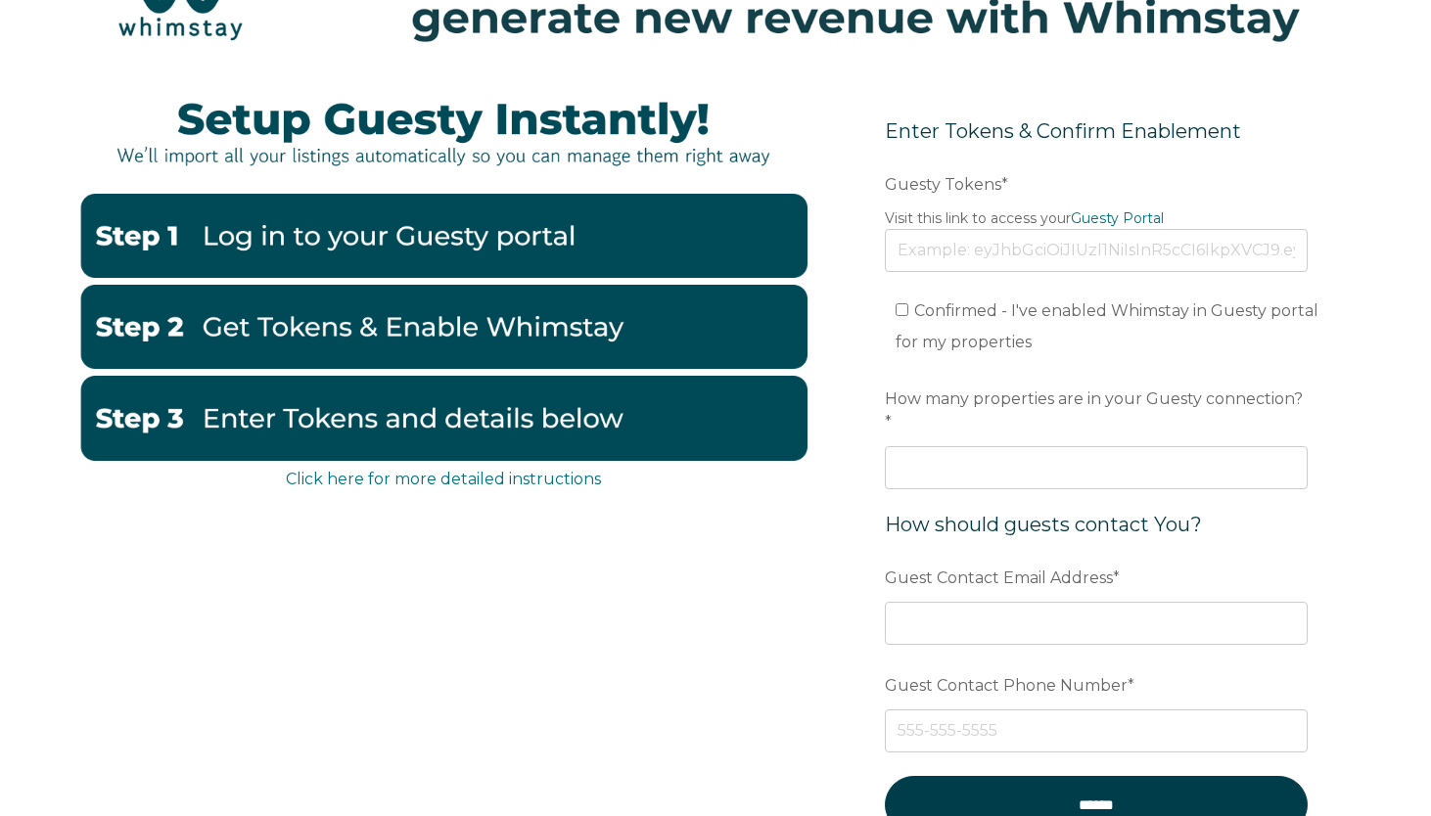
scroll to position [228, 0]
